Goal: Navigation & Orientation: Find specific page/section

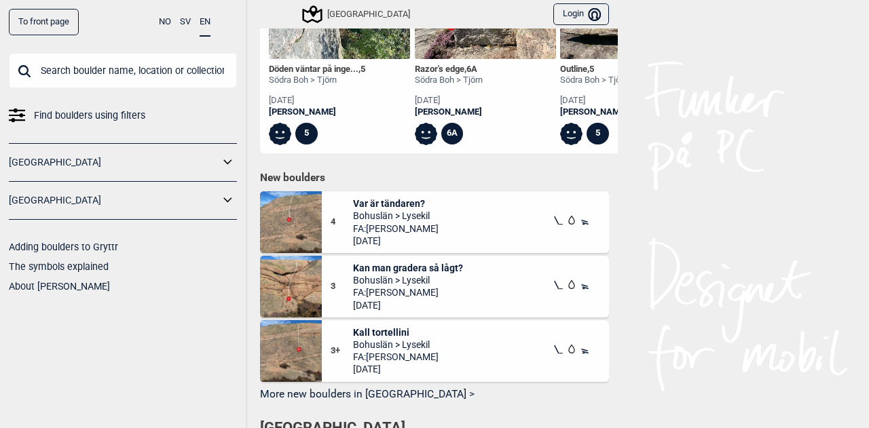
scroll to position [565, 0]
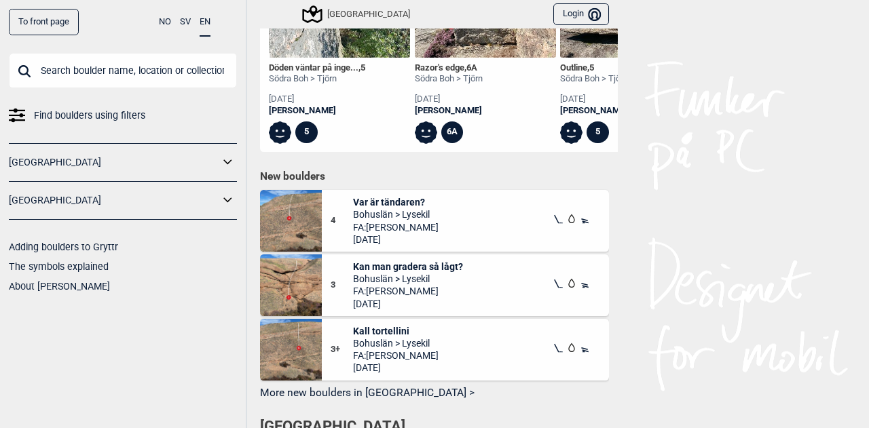
click at [293, 231] on img at bounding box center [291, 221] width 62 height 62
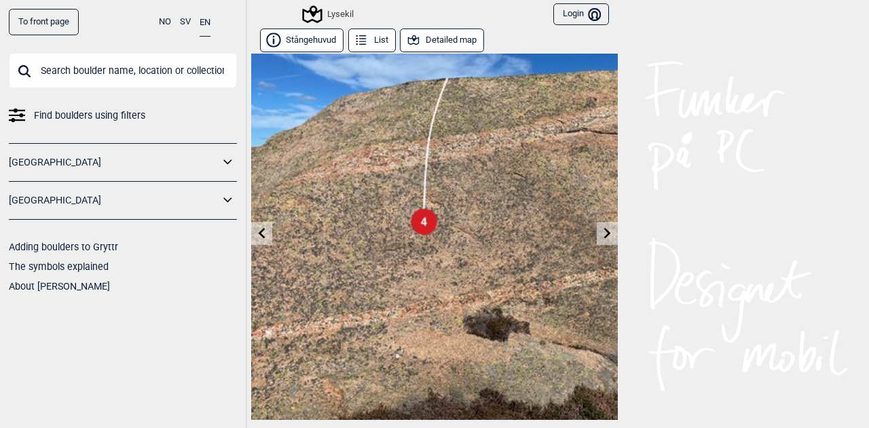
click at [258, 234] on icon at bounding box center [261, 232] width 11 height 11
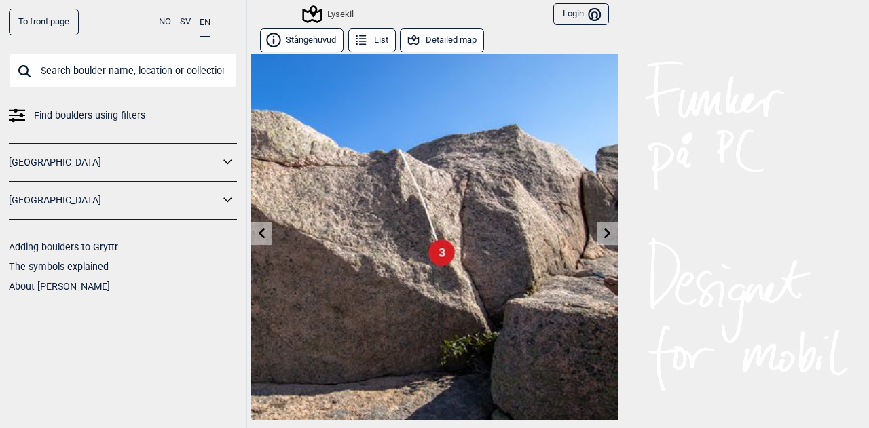
click at [602, 233] on icon at bounding box center [607, 232] width 11 height 11
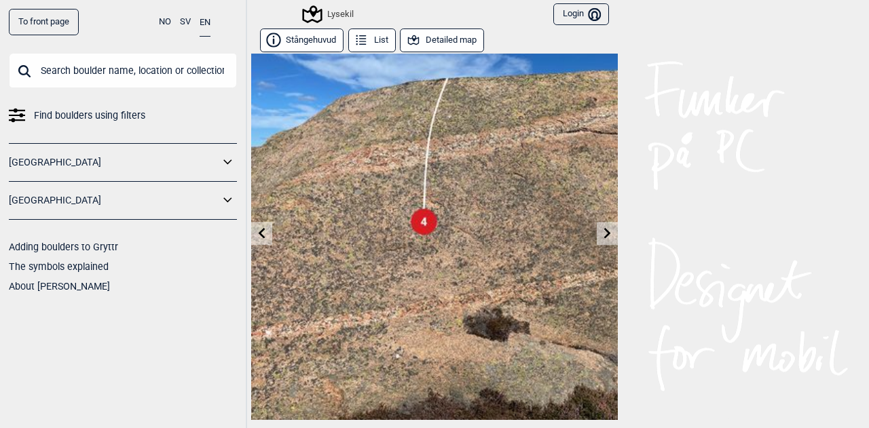
click at [602, 233] on icon at bounding box center [607, 232] width 11 height 11
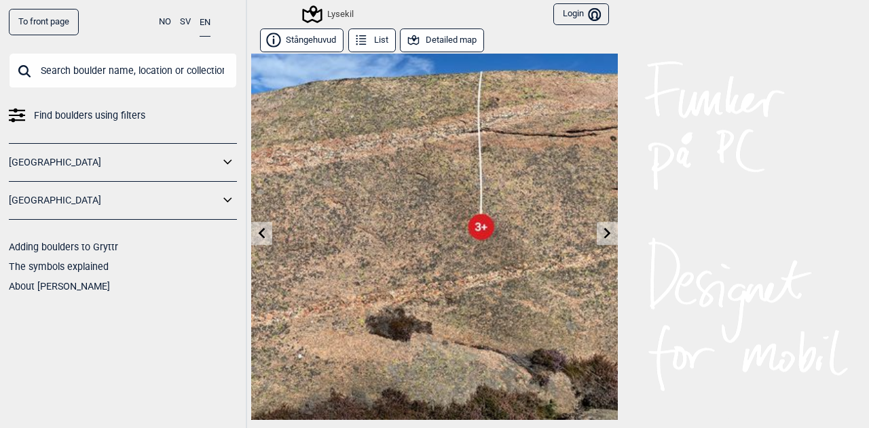
click at [602, 233] on icon at bounding box center [607, 232] width 11 height 11
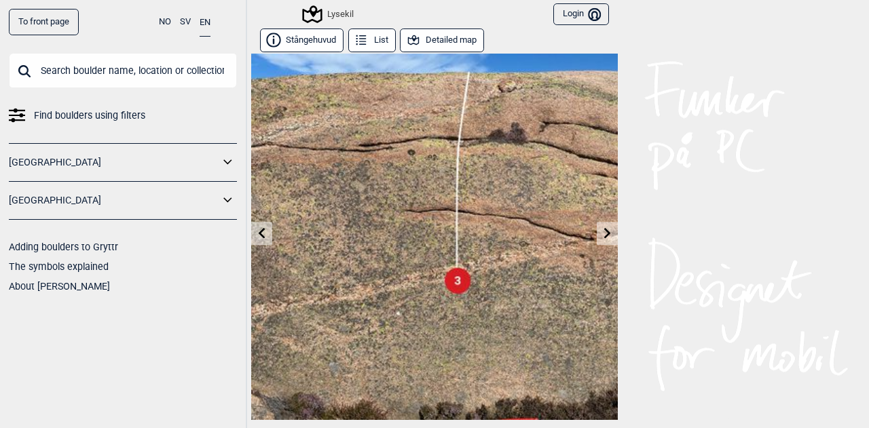
click at [602, 233] on icon at bounding box center [607, 232] width 11 height 11
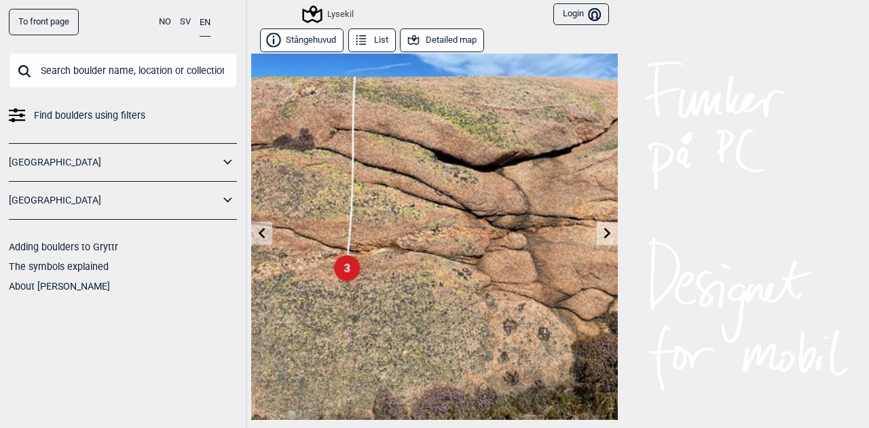
click at [602, 233] on icon at bounding box center [607, 232] width 11 height 11
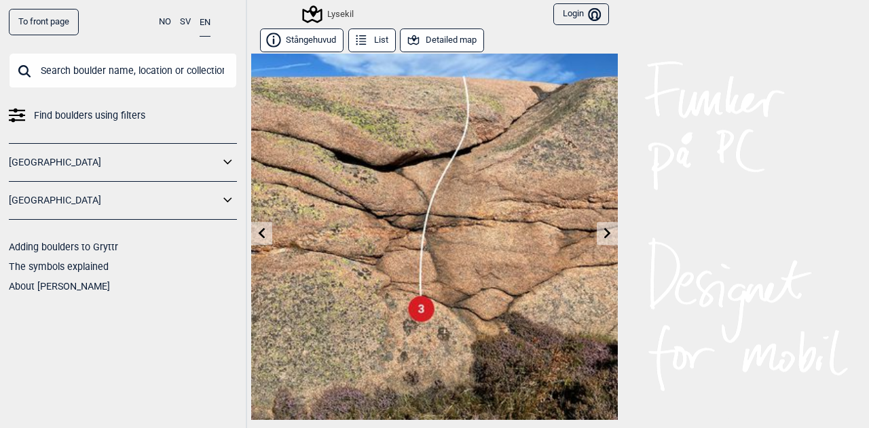
click at [602, 233] on icon at bounding box center [607, 232] width 11 height 11
